Goal: Communication & Community: Answer question/provide support

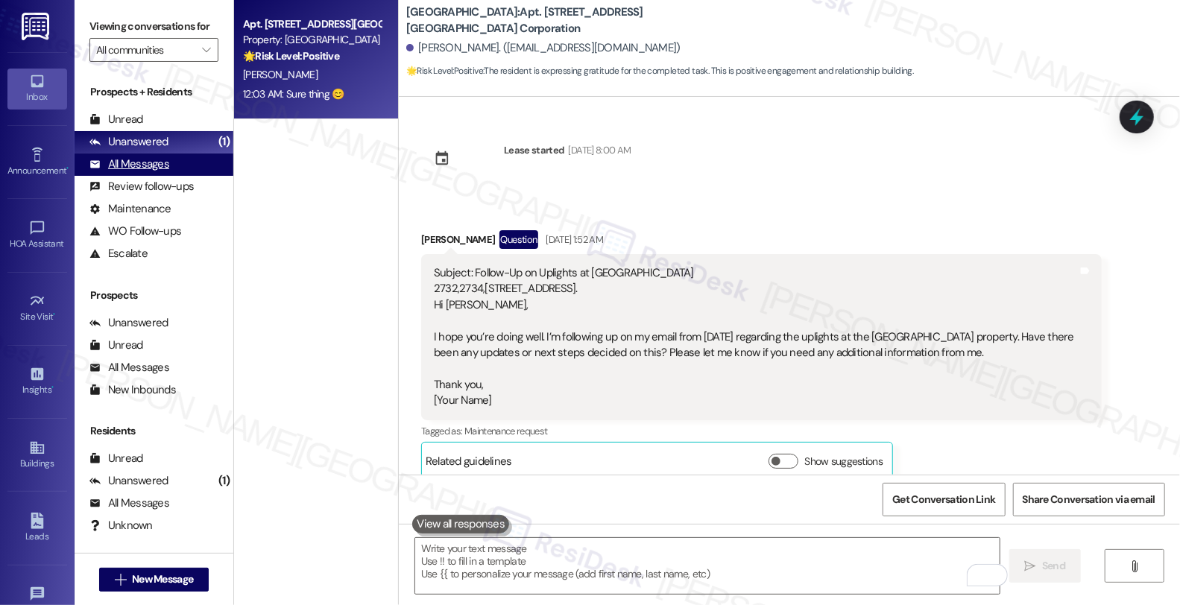
scroll to position [6106, 0]
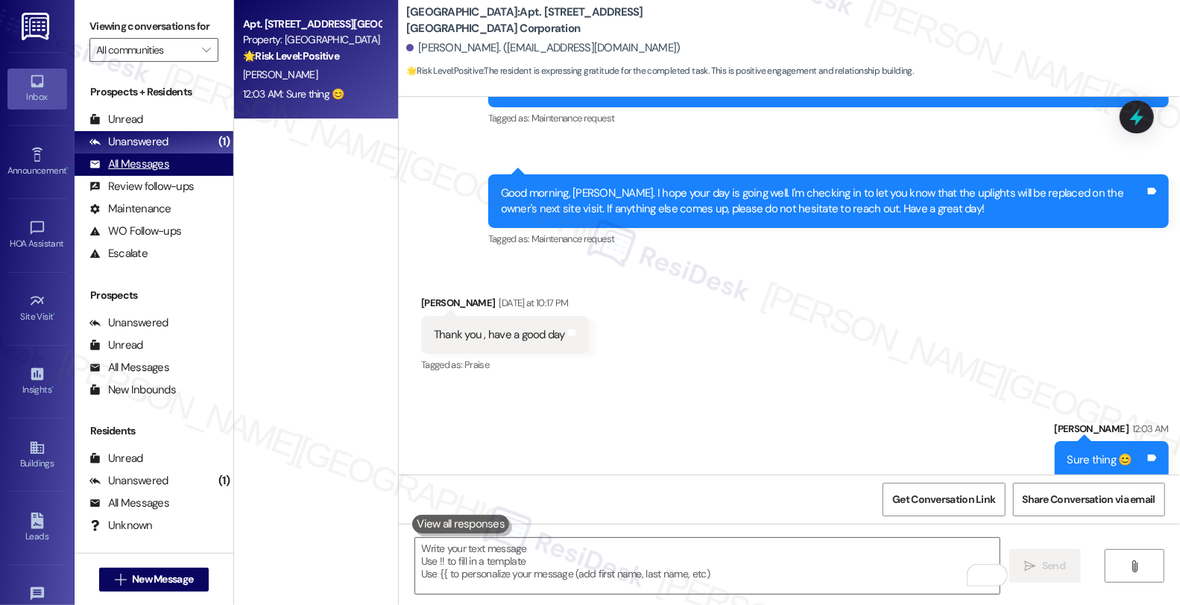
click at [166, 172] on div "All Messages" at bounding box center [129, 164] width 80 height 16
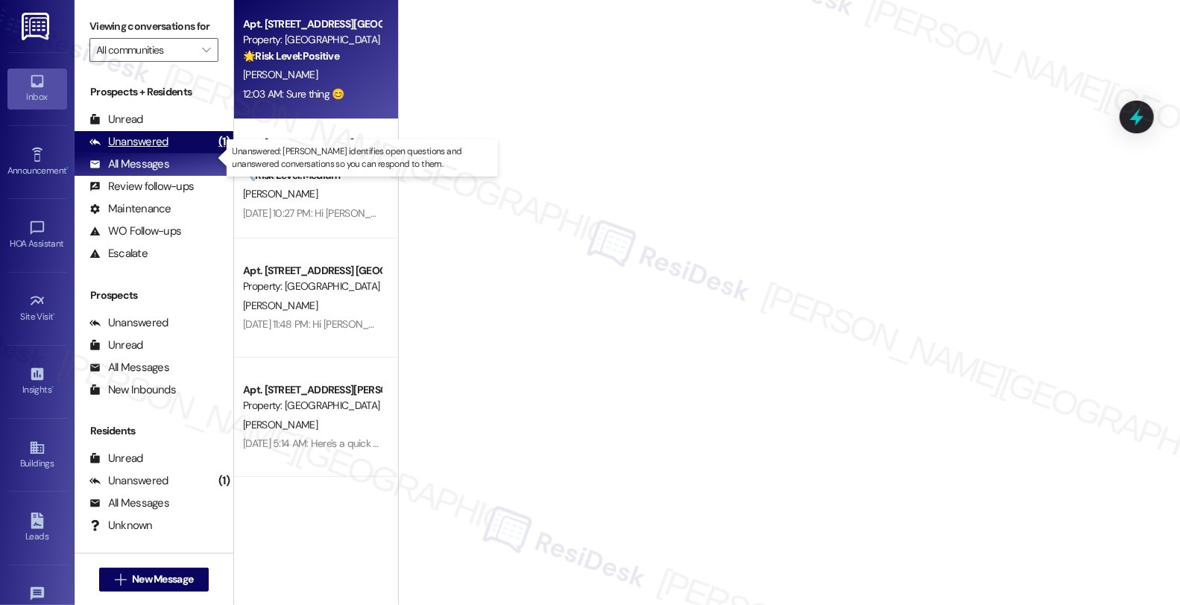
click at [162, 150] on div "Unanswered" at bounding box center [128, 142] width 79 height 16
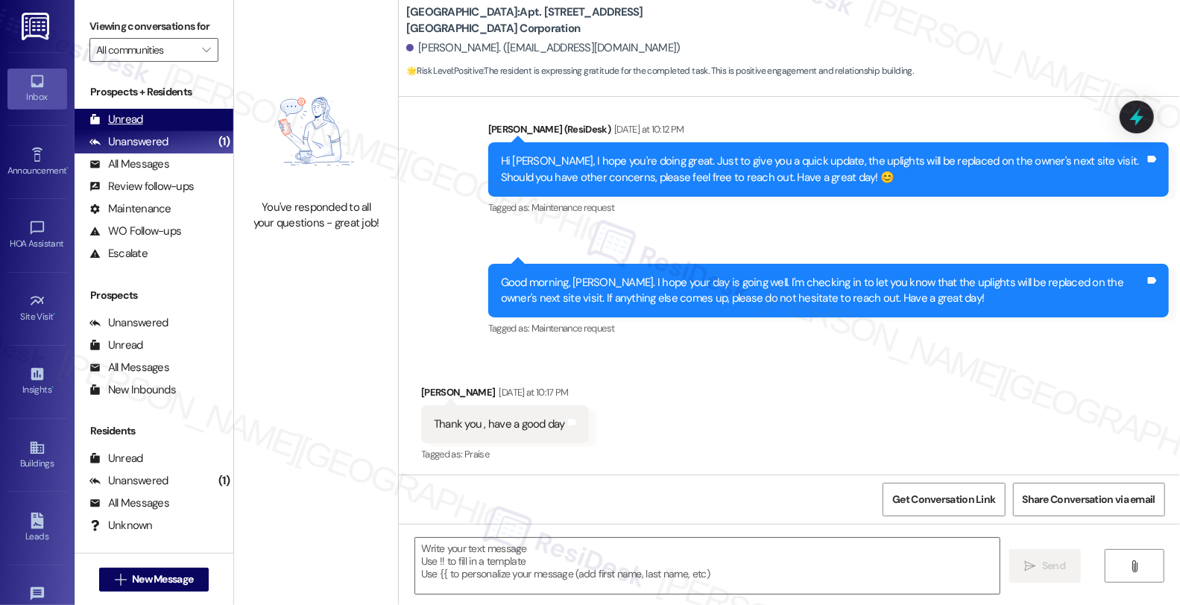
type textarea "Fetching suggested responses. Please feel free to read through the conversation…"
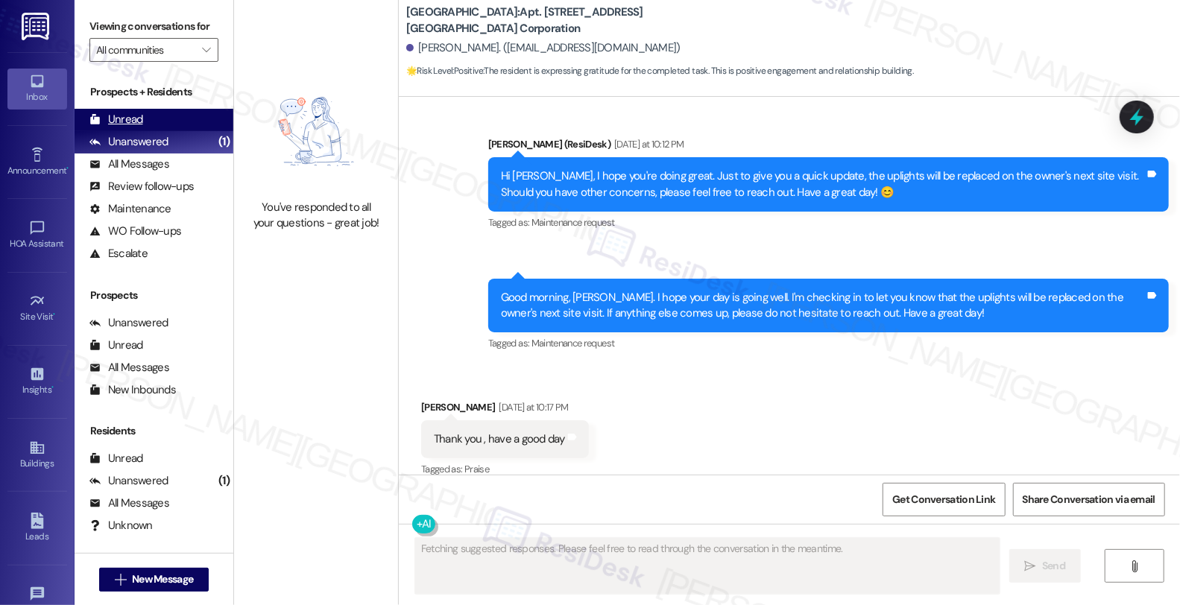
click at [135, 127] on div "Unread" at bounding box center [116, 120] width 54 height 16
click at [152, 150] on div "Unanswered" at bounding box center [128, 142] width 79 height 16
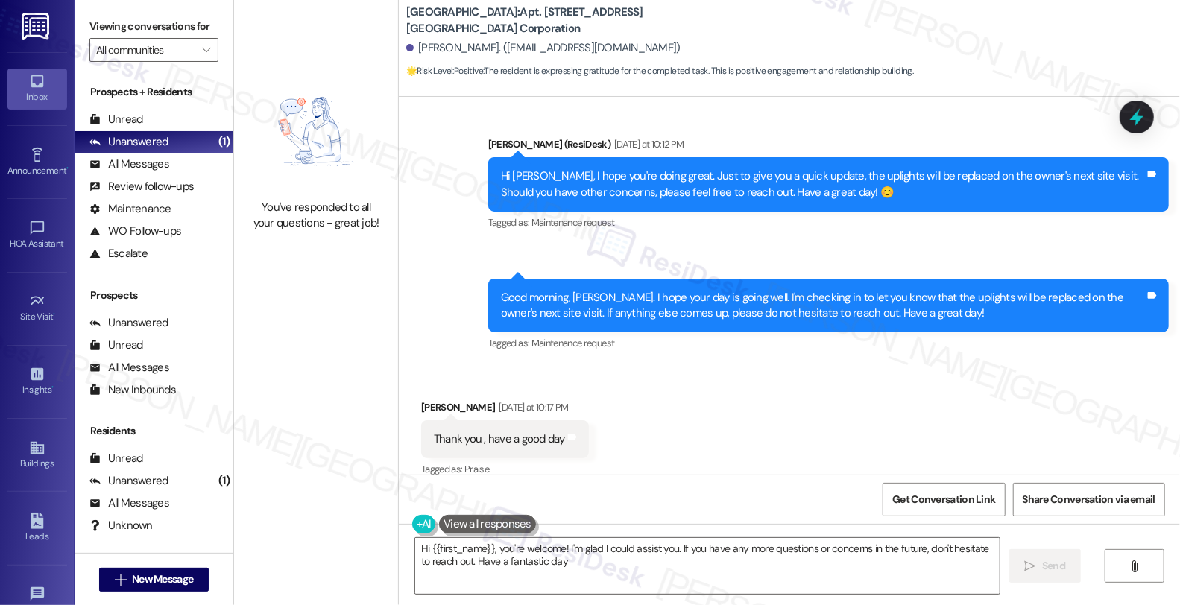
type textarea "Hi {{first_name}}, you're welcome! I'm glad I could assist you. If you have any…"
